Goal: Information Seeking & Learning: Learn about a topic

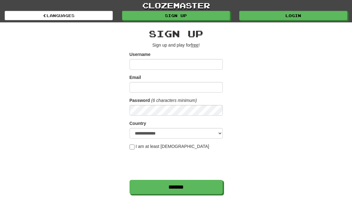
click at [309, 14] on link "Login" at bounding box center [293, 15] width 108 height 9
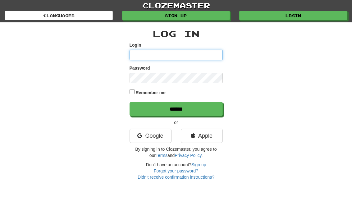
type input "**********"
click at [176, 108] on input "******" at bounding box center [176, 109] width 93 height 14
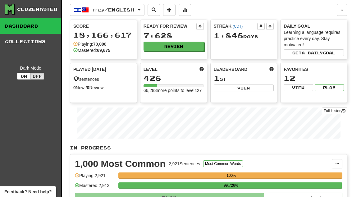
click at [188, 47] on button "Review" at bounding box center [174, 46] width 60 height 9
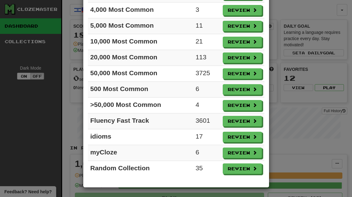
scroll to position [101, 0]
click at [246, 105] on button "Review" at bounding box center [242, 105] width 39 height 11
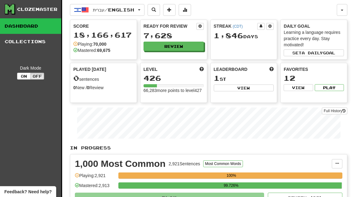
select select "**"
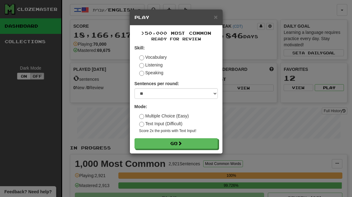
click at [203, 146] on button "Go" at bounding box center [176, 143] width 83 height 11
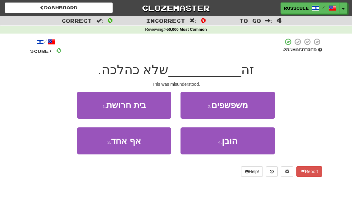
click at [227, 148] on button "4 . הובן" at bounding box center [228, 140] width 94 height 27
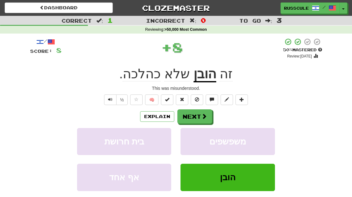
click at [205, 117] on span at bounding box center [204, 116] width 6 height 6
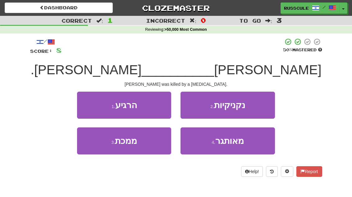
click at [100, 151] on button "3 . ממכת" at bounding box center [124, 140] width 94 height 27
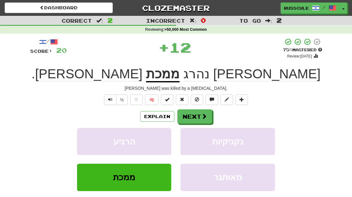
click at [207, 117] on button "Next" at bounding box center [194, 116] width 35 height 14
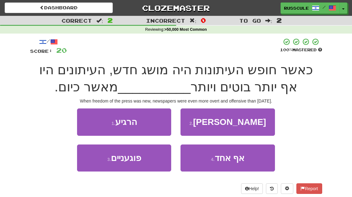
click at [98, 165] on button "3 . פוגעניים" at bounding box center [124, 158] width 94 height 27
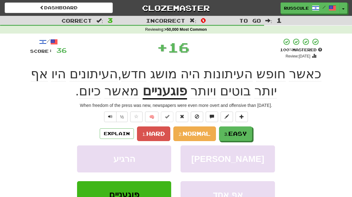
click at [238, 133] on span "Easy" at bounding box center [237, 133] width 19 height 7
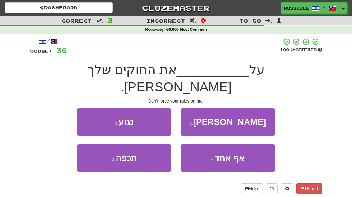
click at [85, 108] on button "1 . נגוע" at bounding box center [124, 121] width 94 height 27
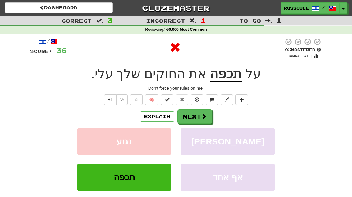
click at [200, 116] on button "Next" at bounding box center [194, 116] width 35 height 14
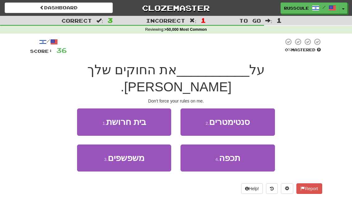
click at [242, 145] on button "4 . תכפה" at bounding box center [228, 158] width 94 height 27
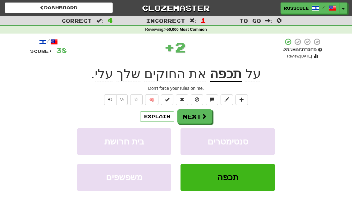
click at [229, 78] on u "תכפה" at bounding box center [226, 75] width 32 height 16
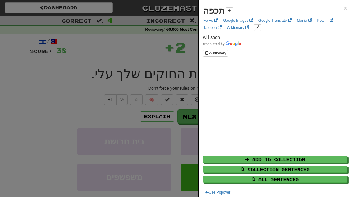
click at [66, 90] on div at bounding box center [176, 98] width 352 height 197
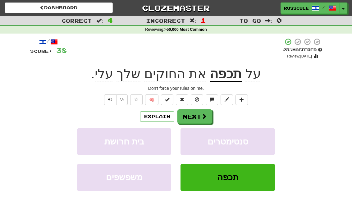
click at [200, 120] on button "Next" at bounding box center [194, 116] width 35 height 14
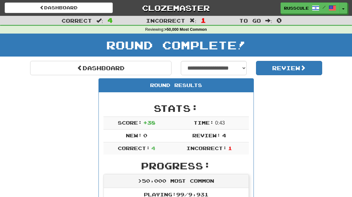
click at [51, 66] on link "Dashboard" at bounding box center [100, 68] width 141 height 14
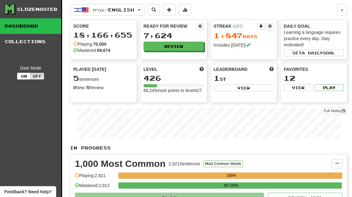
click at [186, 49] on button "Review" at bounding box center [174, 46] width 60 height 9
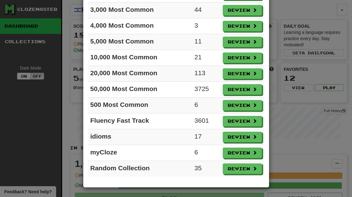
scroll to position [85, 0]
click at [245, 153] on button "Review" at bounding box center [242, 153] width 39 height 11
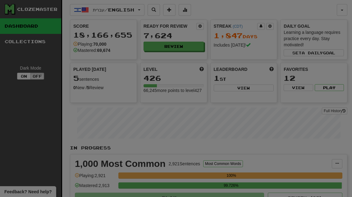
select select "**"
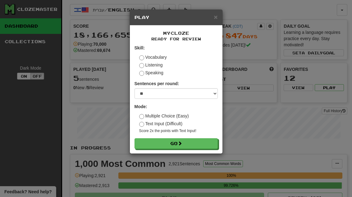
click at [209, 146] on button "Go" at bounding box center [176, 143] width 83 height 11
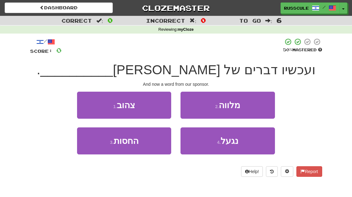
click at [98, 148] on button "3 . החסות" at bounding box center [124, 140] width 94 height 27
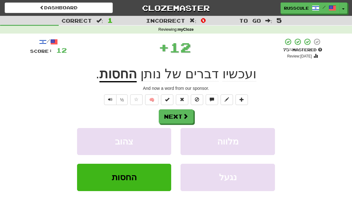
click at [182, 117] on button "Next" at bounding box center [176, 116] width 35 height 14
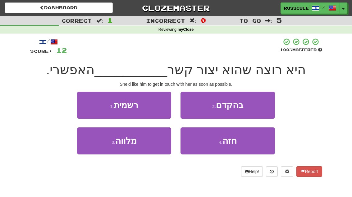
click at [256, 108] on button "2 . בהקדם" at bounding box center [228, 105] width 94 height 27
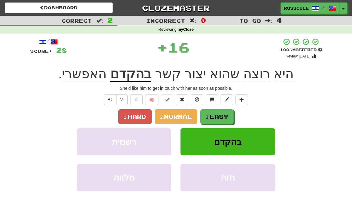
click at [222, 114] on span "Easy" at bounding box center [219, 116] width 19 height 7
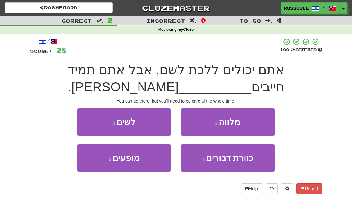
click at [100, 130] on button "1 . לשים" at bounding box center [124, 121] width 94 height 27
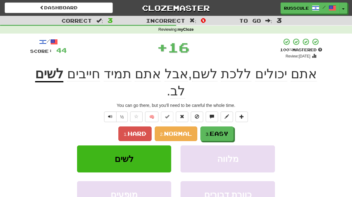
click at [224, 130] on span "Easy" at bounding box center [219, 133] width 19 height 7
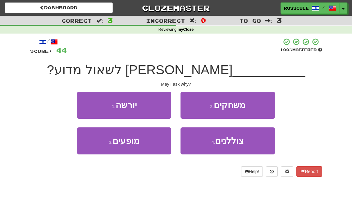
click at [85, 104] on button "1 . יורשה" at bounding box center [124, 105] width 94 height 27
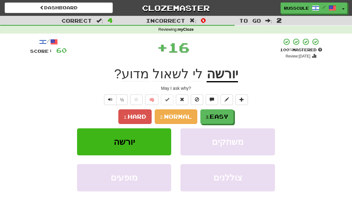
click at [228, 119] on span "Easy" at bounding box center [219, 116] width 19 height 7
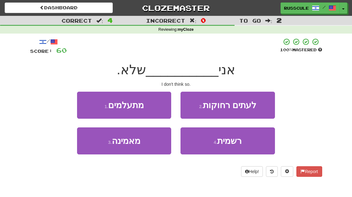
click at [98, 147] on button "3 . מאמינה" at bounding box center [124, 140] width 94 height 27
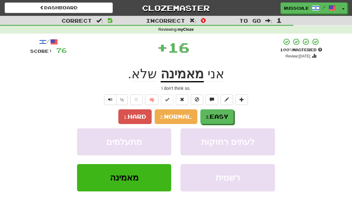
click at [232, 115] on button "3. Easy" at bounding box center [216, 116] width 33 height 15
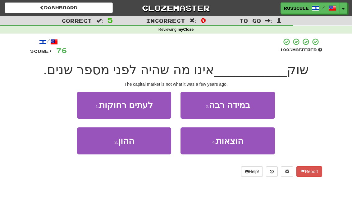
click at [95, 149] on button "3 . ההון" at bounding box center [124, 140] width 94 height 27
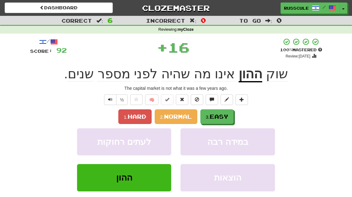
click at [228, 117] on span "Easy" at bounding box center [219, 116] width 19 height 7
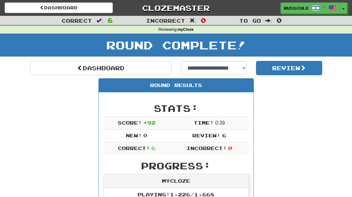
click at [42, 68] on link "Dashboard" at bounding box center [100, 68] width 141 height 14
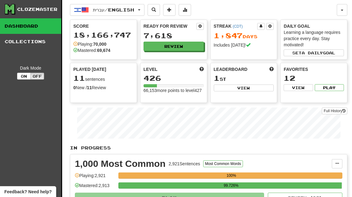
click at [191, 12] on button at bounding box center [185, 10] width 12 height 12
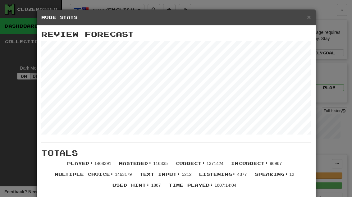
click at [309, 20] on span "×" at bounding box center [309, 16] width 4 height 7
